Goal: Information Seeking & Learning: Learn about a topic

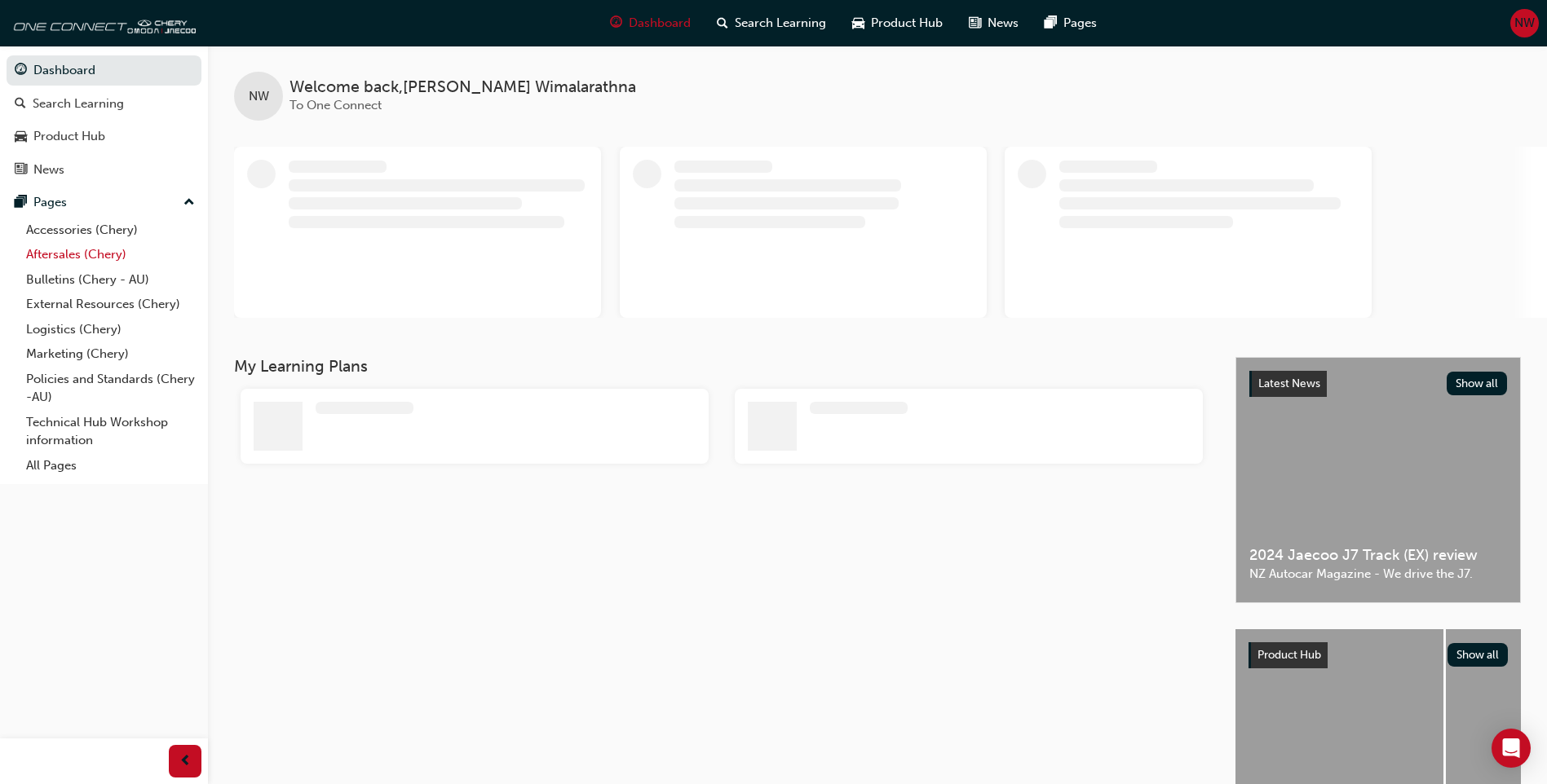
click at [92, 256] on link "Aftersales (Chery)" at bounding box center [110, 254] width 182 height 25
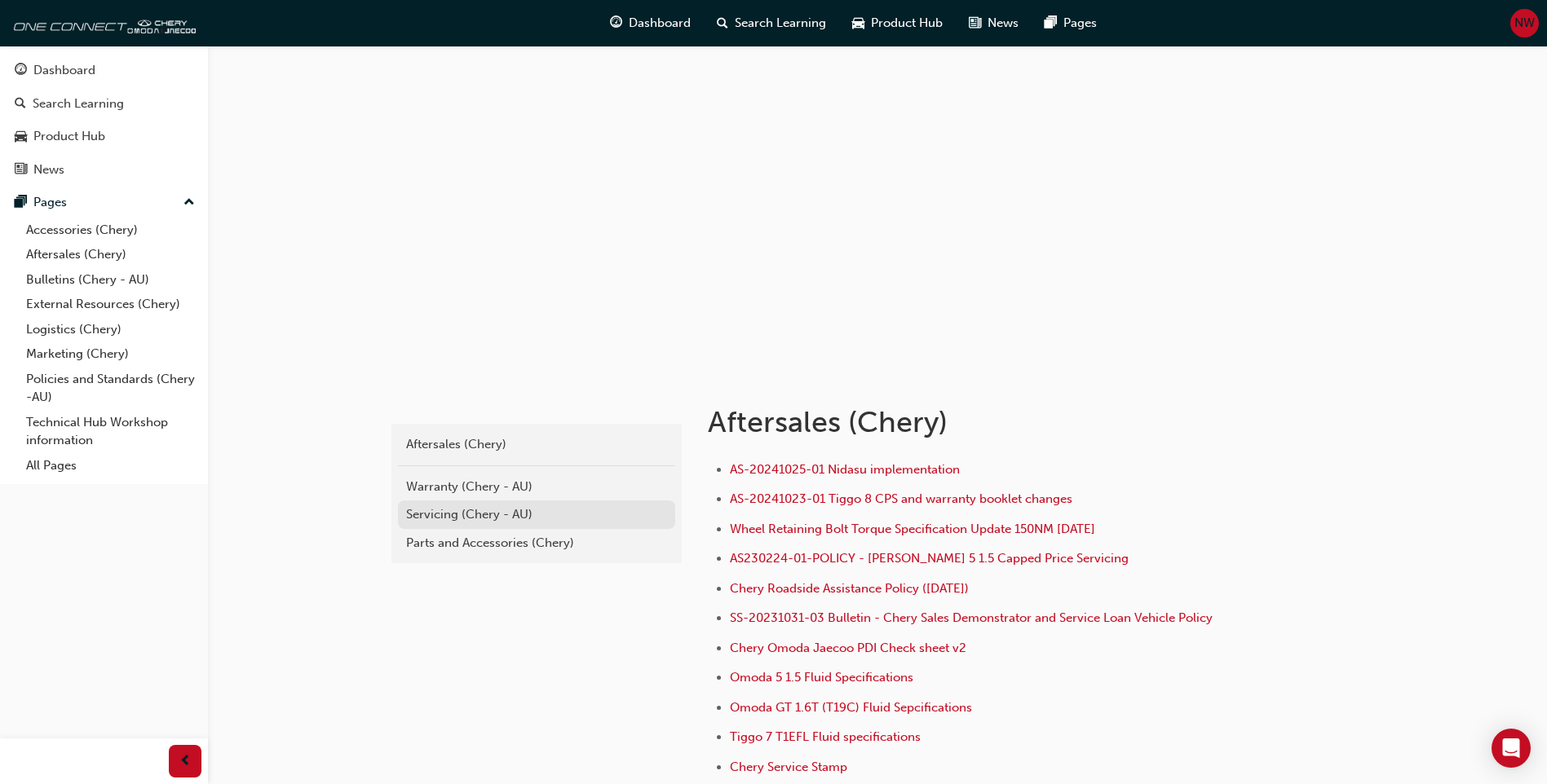
click at [444, 512] on div "Servicing (Chery - AU)" at bounding box center [536, 515] width 261 height 19
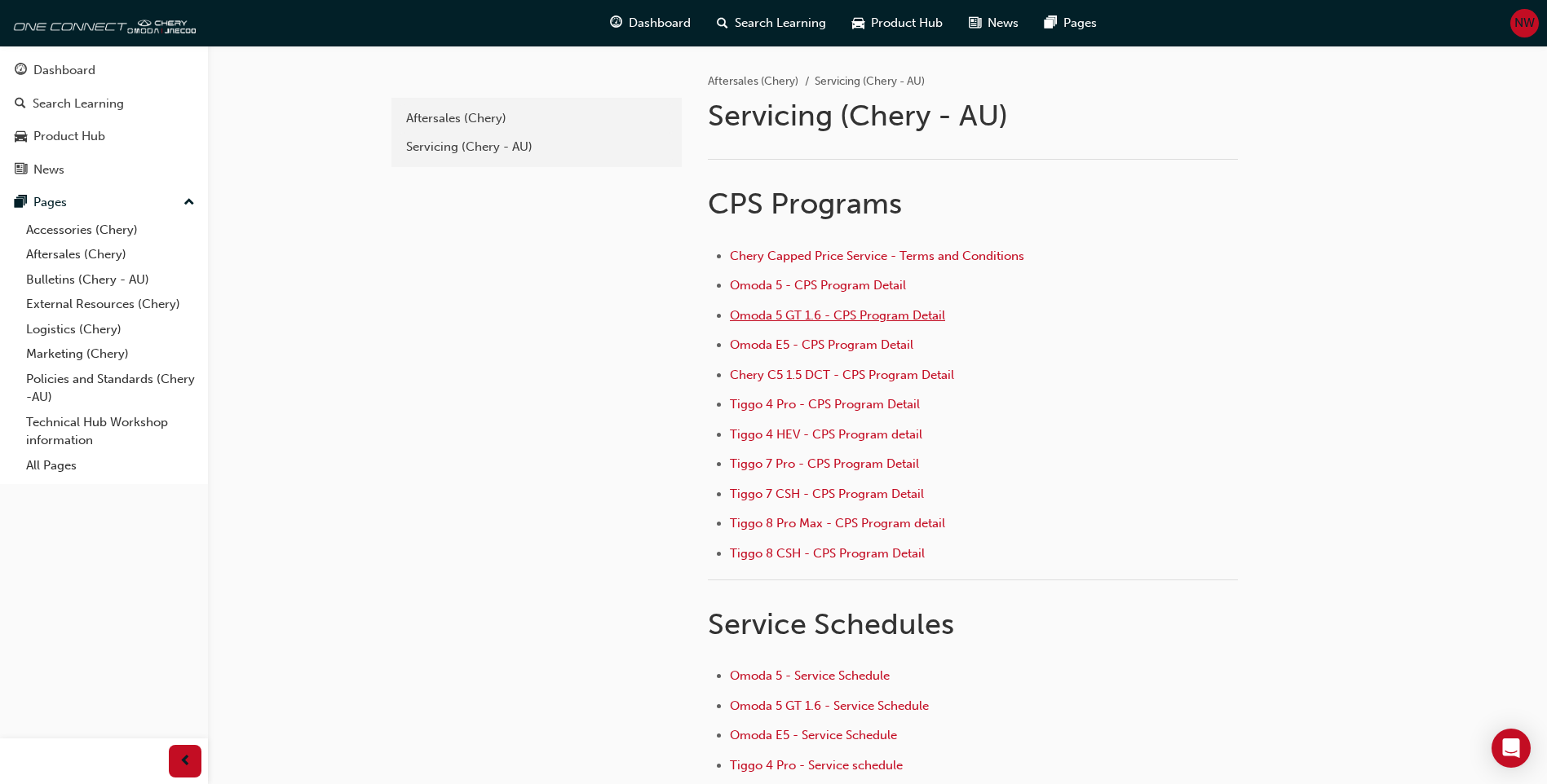
click at [793, 314] on span "Omoda 5 GT 1.6 - CPS Program Detail" at bounding box center [838, 316] width 215 height 15
click at [796, 284] on span "Omoda 5 - CPS Program Detail" at bounding box center [818, 286] width 176 height 15
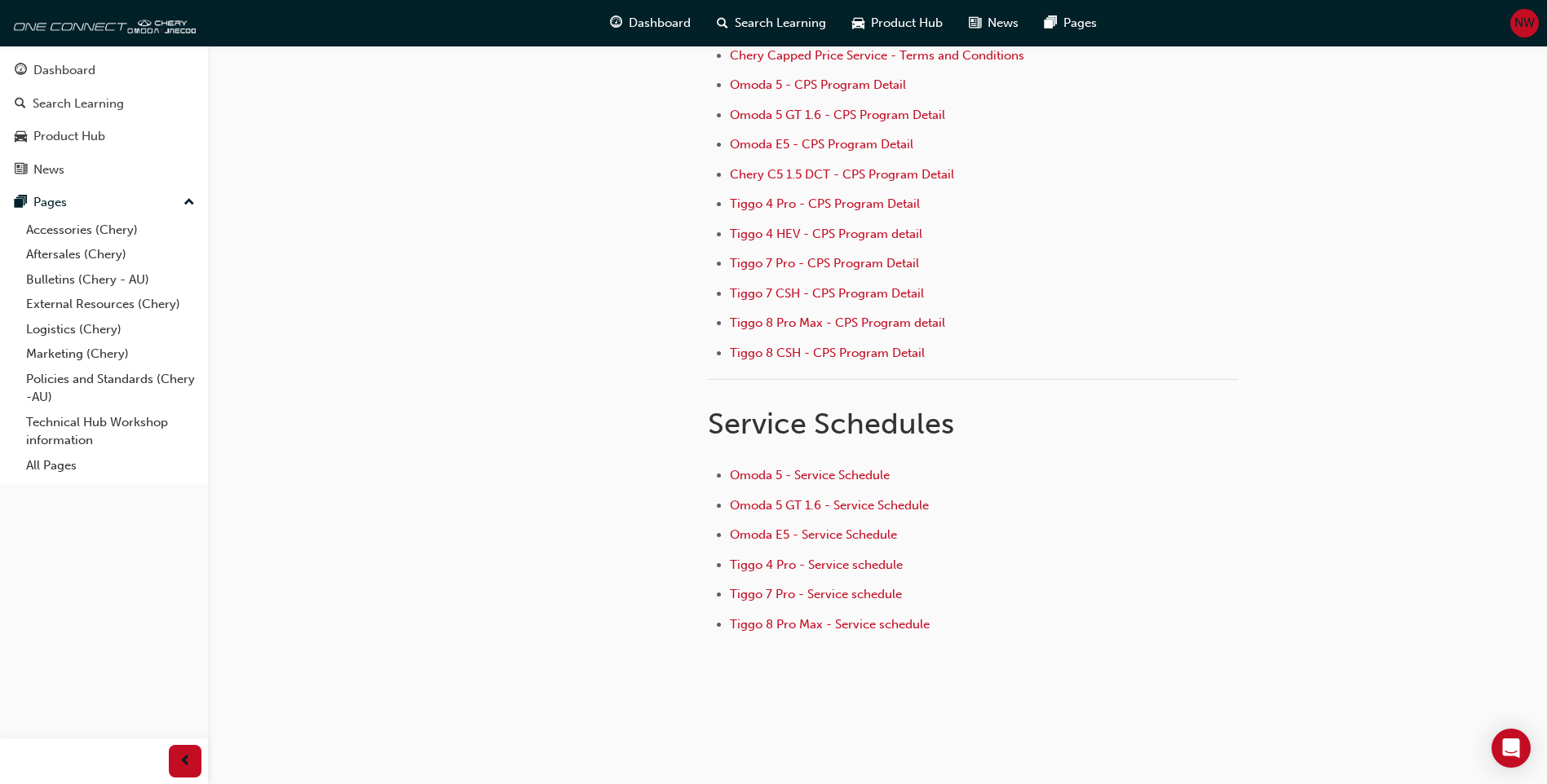
scroll to position [212, 0]
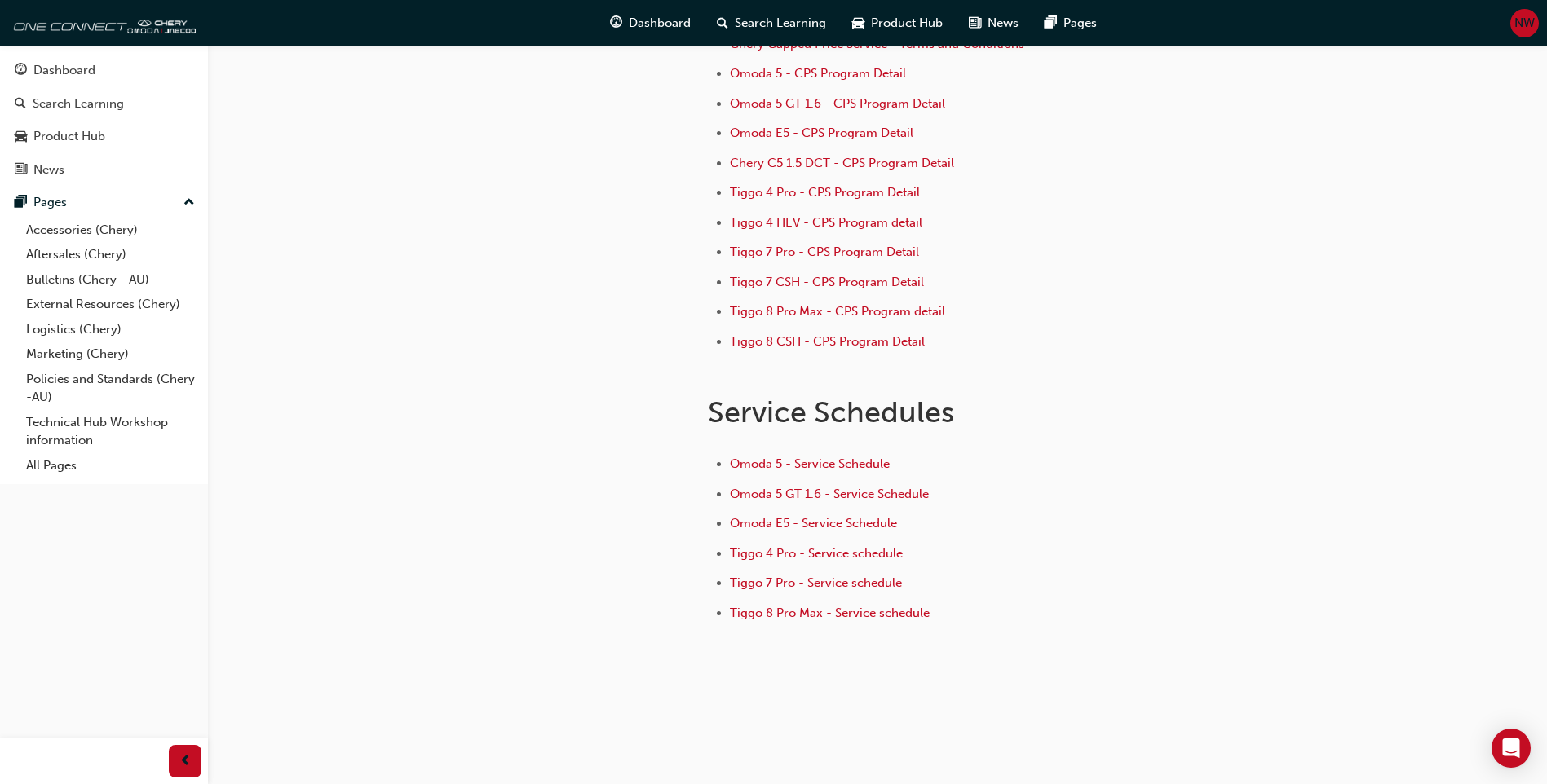
click at [778, 502] on li "Omoda 5 GT 1.6 - Service Schedule" at bounding box center [984, 495] width 509 height 23
click at [829, 495] on span "Omoda 5 GT 1.6 - Service Schedule" at bounding box center [829, 494] width 199 height 15
